Goal: Task Accomplishment & Management: Use online tool/utility

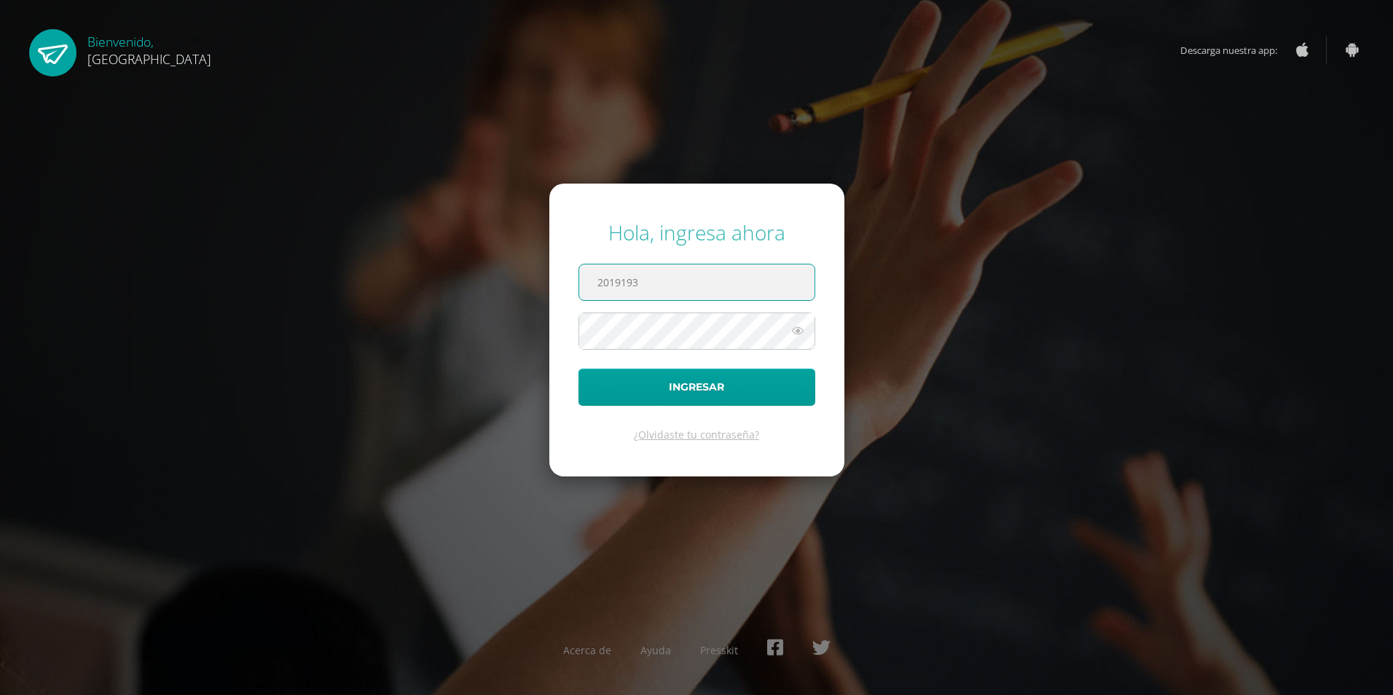
click at [663, 283] on input "2019193" at bounding box center [696, 283] width 235 height 36
click at [698, 278] on input "2019193" at bounding box center [696, 283] width 235 height 36
paste input "@"
type input "2019193@colegiobelga.edu.gt"
click at [579, 369] on button "Ingresar" at bounding box center [697, 387] width 237 height 37
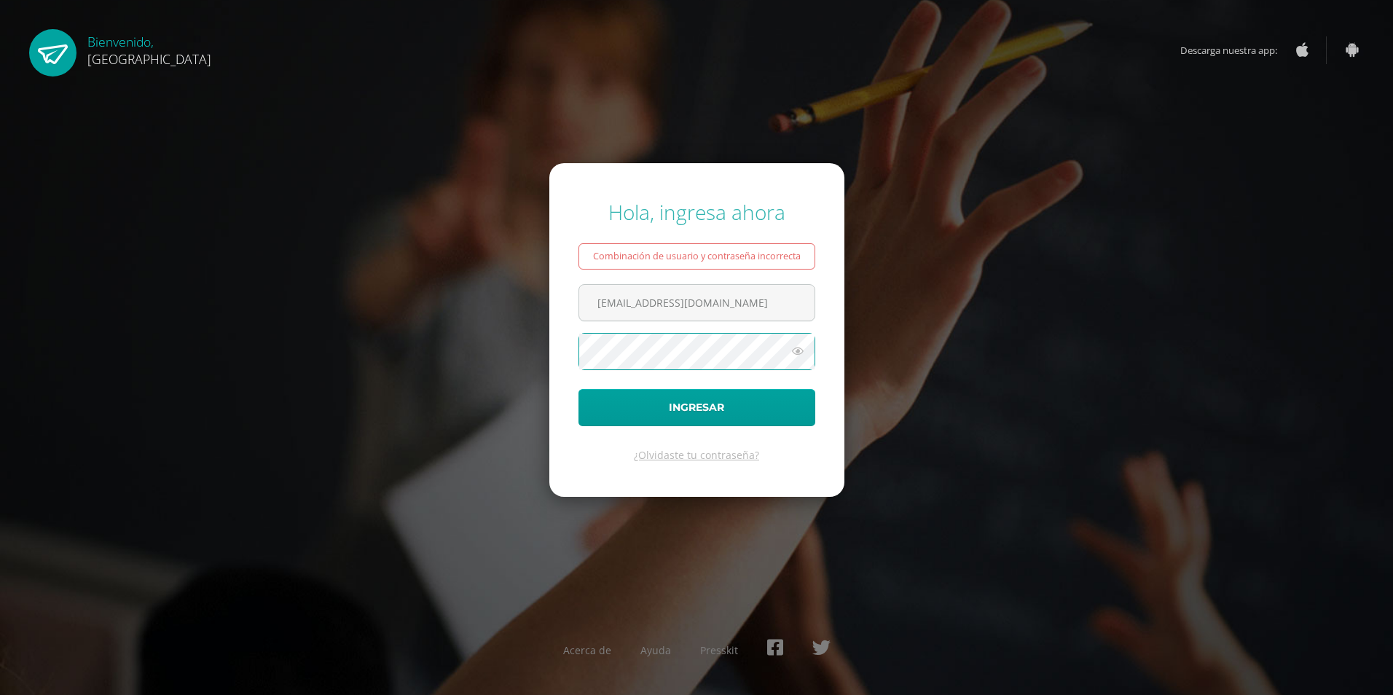
click at [579, 389] on button "Ingresar" at bounding box center [697, 407] width 237 height 37
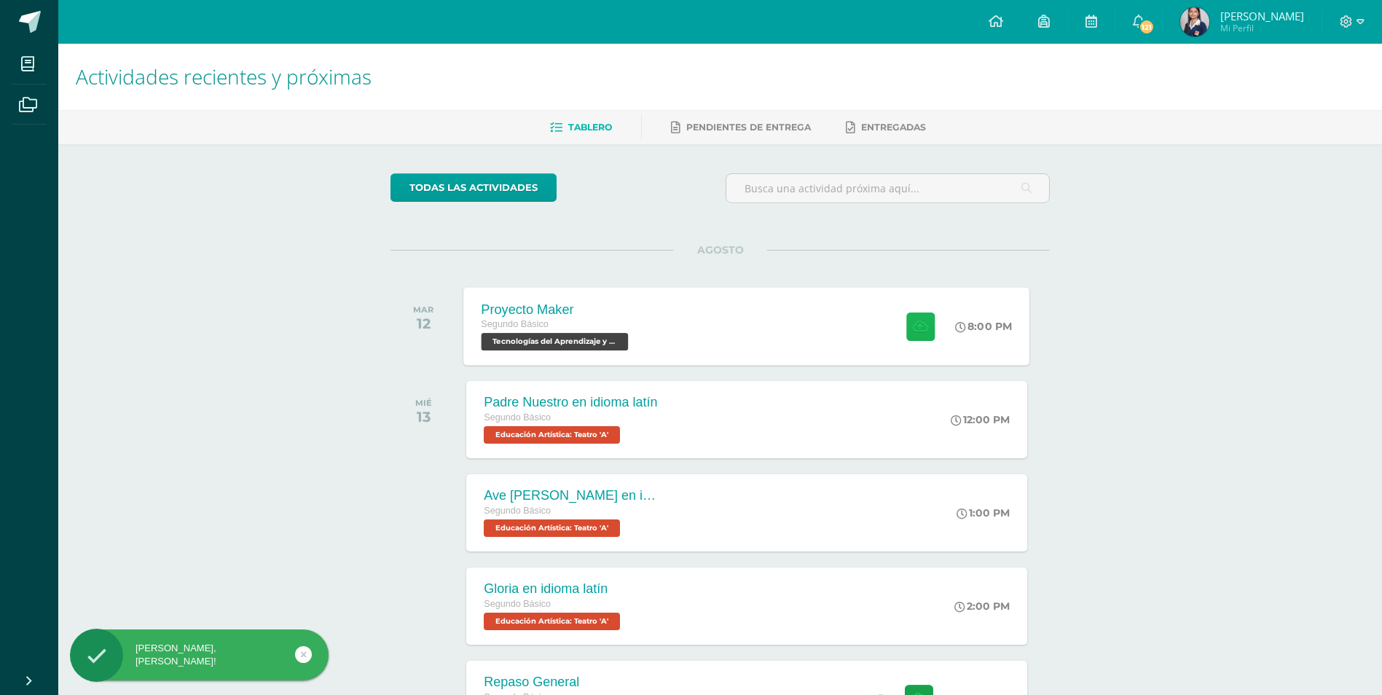
click at [913, 326] on icon at bounding box center [920, 326] width 15 height 12
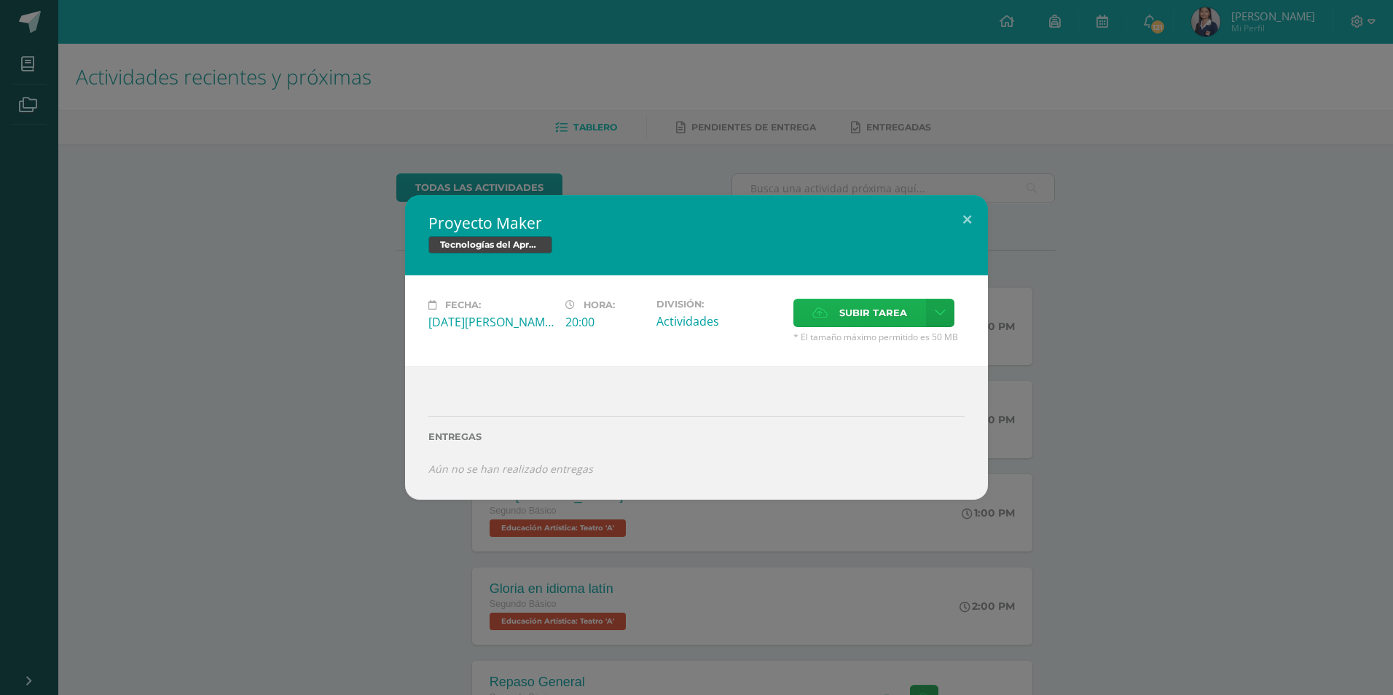
click at [880, 326] on label "Subir tarea" at bounding box center [860, 313] width 133 height 28
click at [0, 0] on input "Subir tarea" at bounding box center [0, 0] width 0 height 0
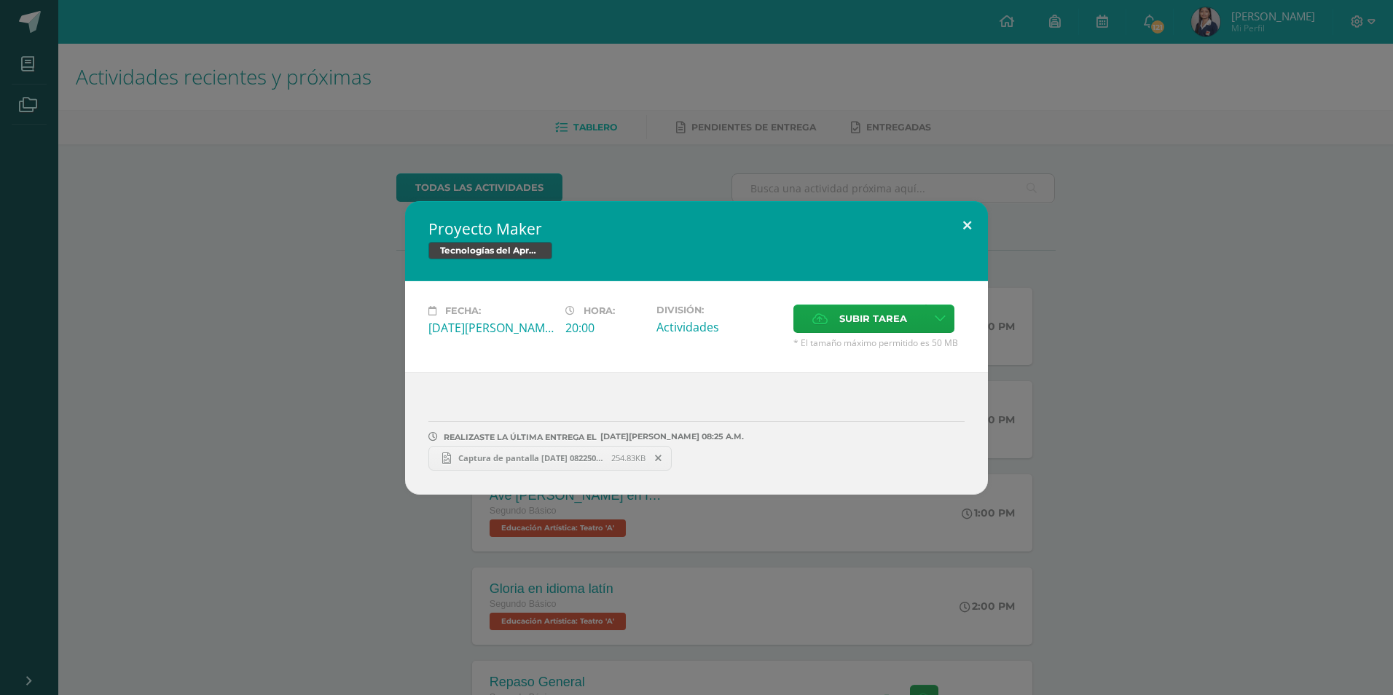
click at [964, 216] on button at bounding box center [968, 226] width 42 height 50
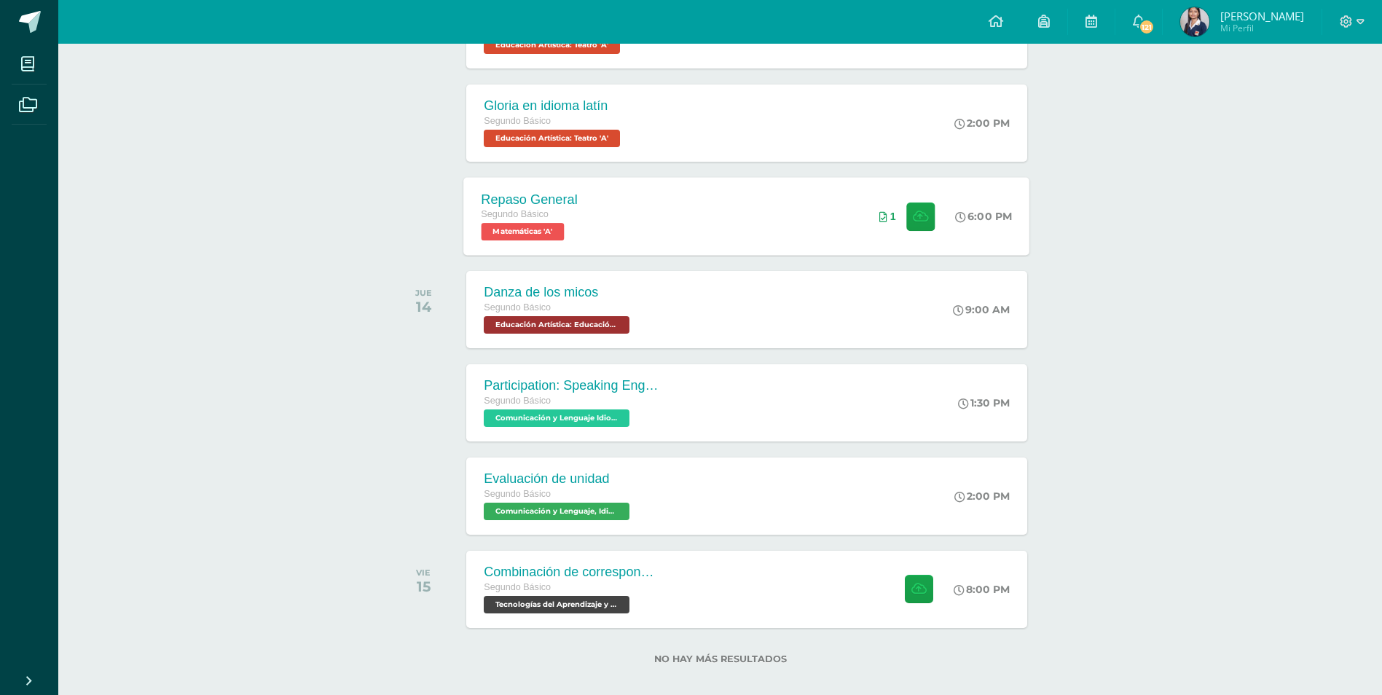
scroll to position [499, 0]
